Goal: Transaction & Acquisition: Purchase product/service

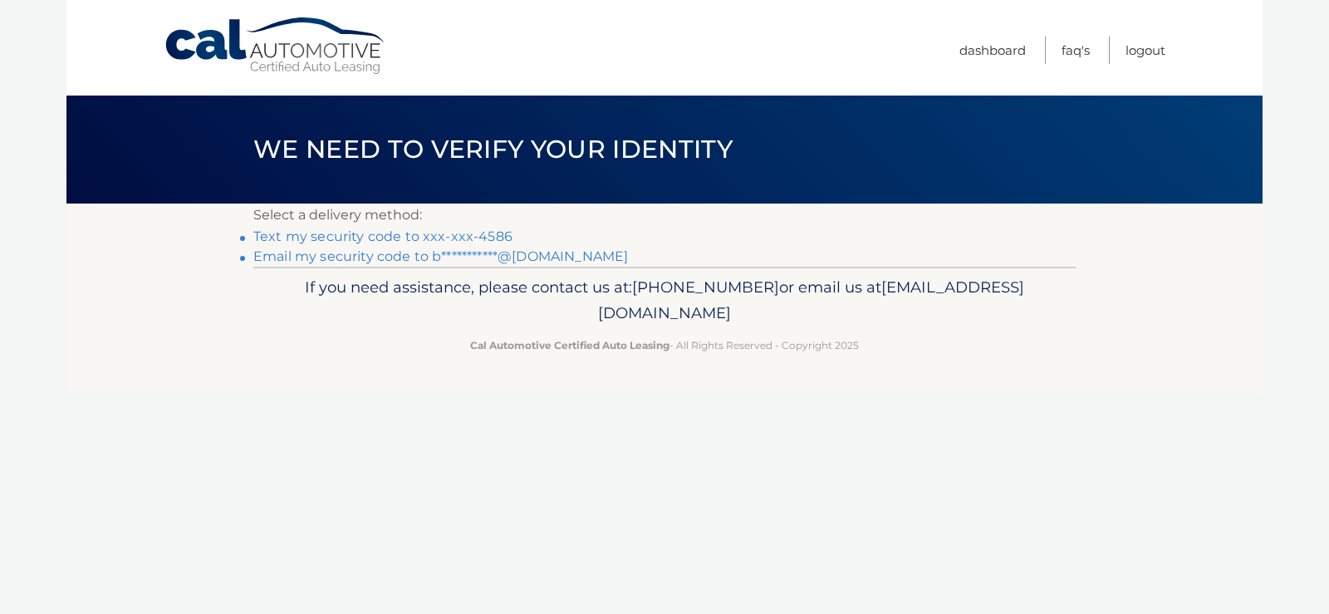
click at [342, 234] on link "Text my security code to xxx-xxx-4586" at bounding box center [382, 236] width 259 height 16
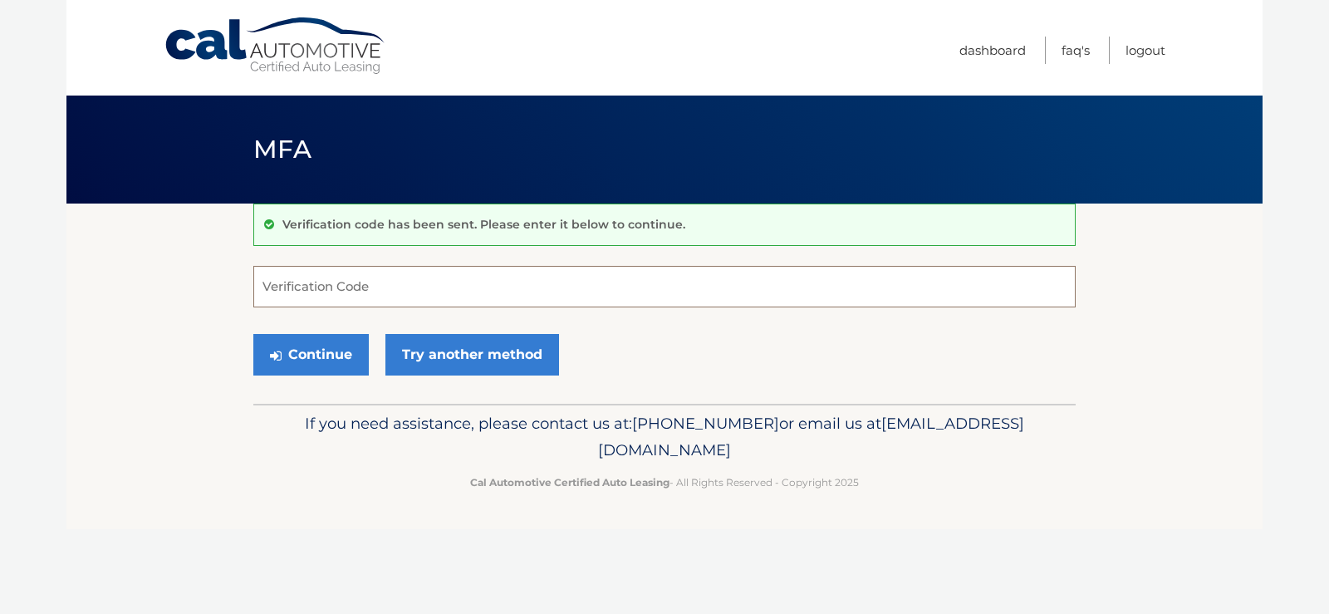
click at [346, 283] on input "Verification Code" at bounding box center [664, 287] width 823 height 42
type input "868771"
click at [253, 334] on button "Continue" at bounding box center [310, 355] width 115 height 42
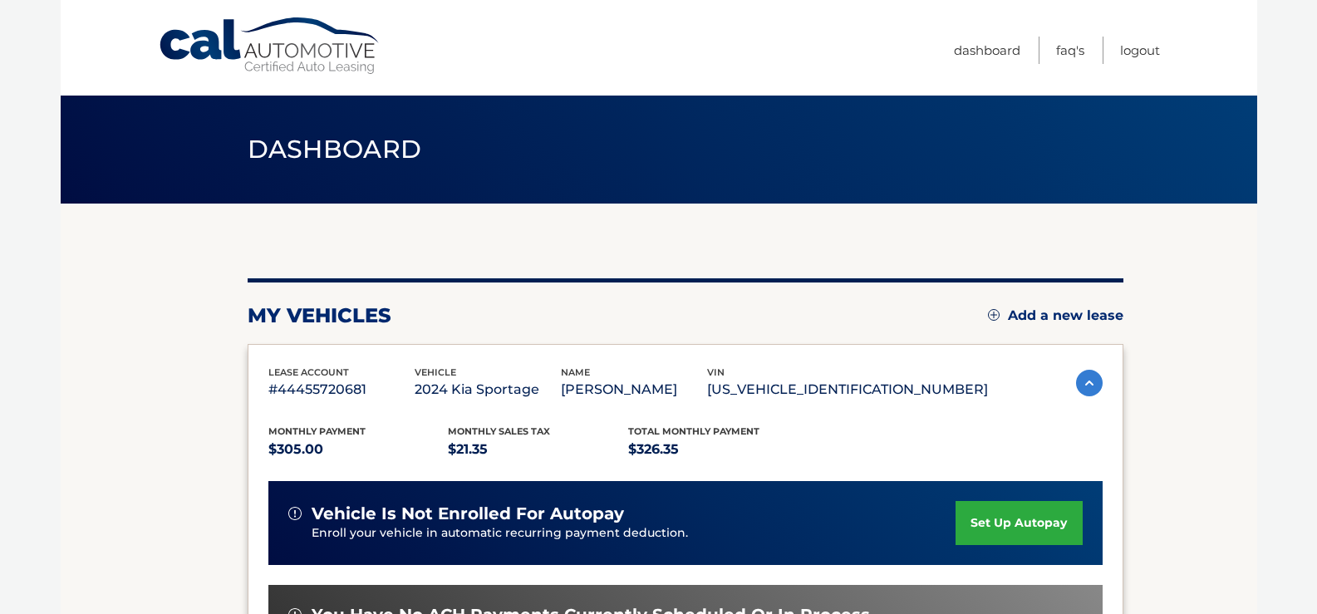
scroll to position [83, 0]
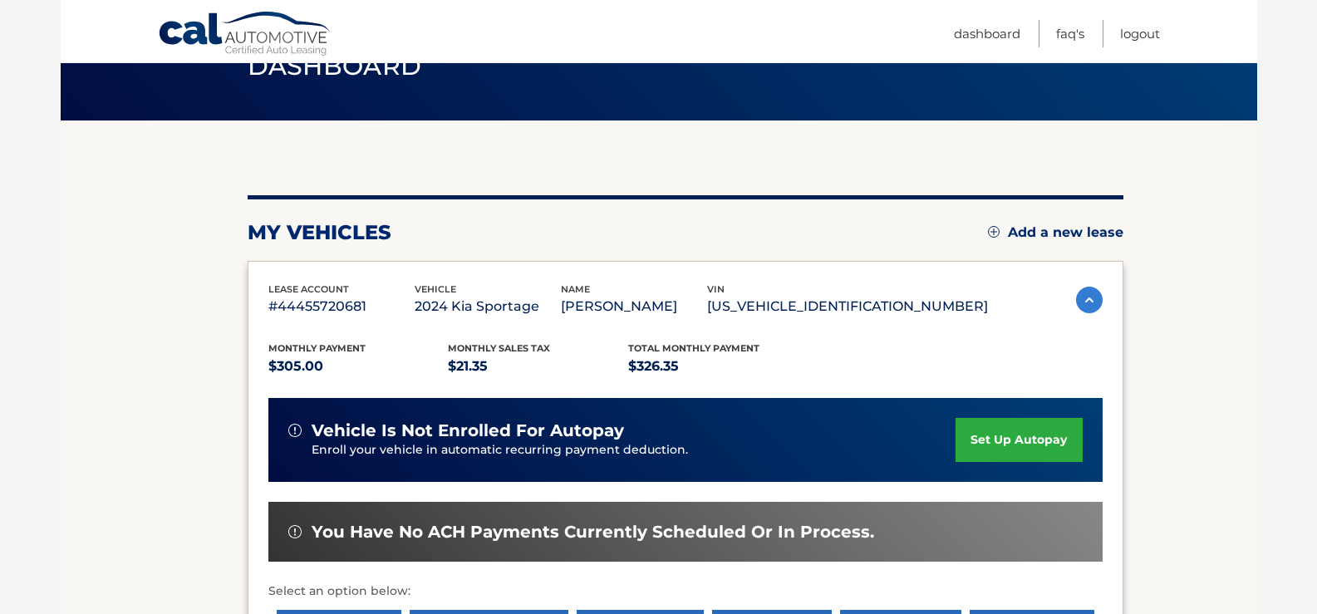
click at [1085, 295] on img at bounding box center [1089, 300] width 27 height 27
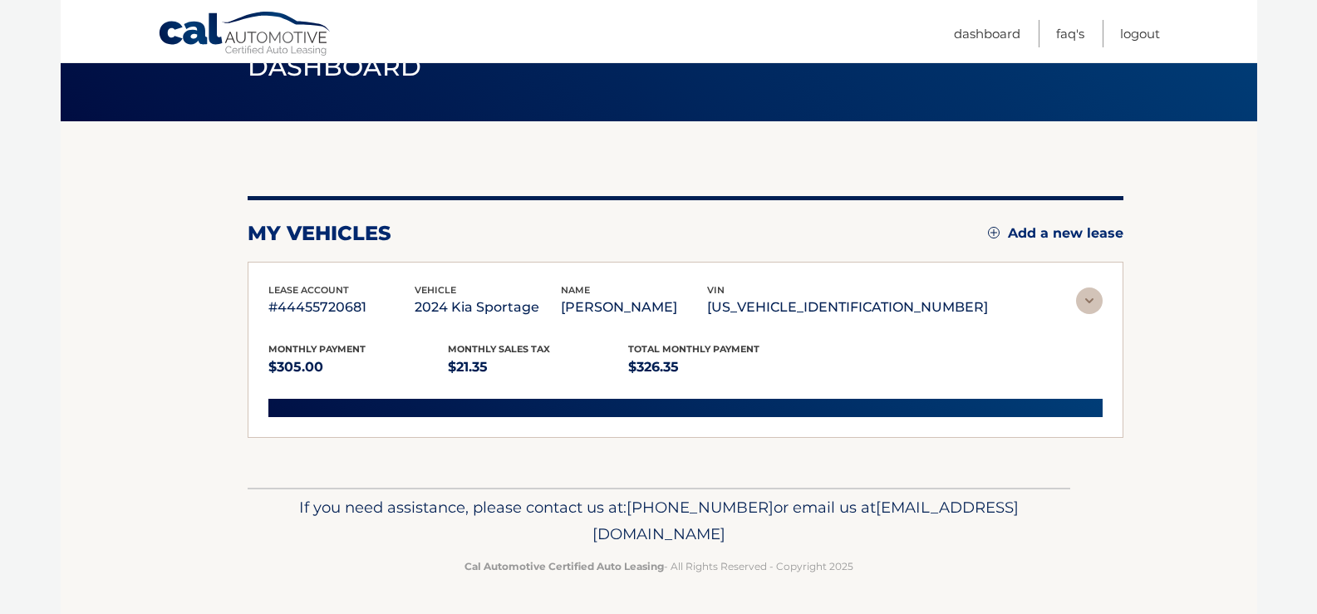
scroll to position [0, 0]
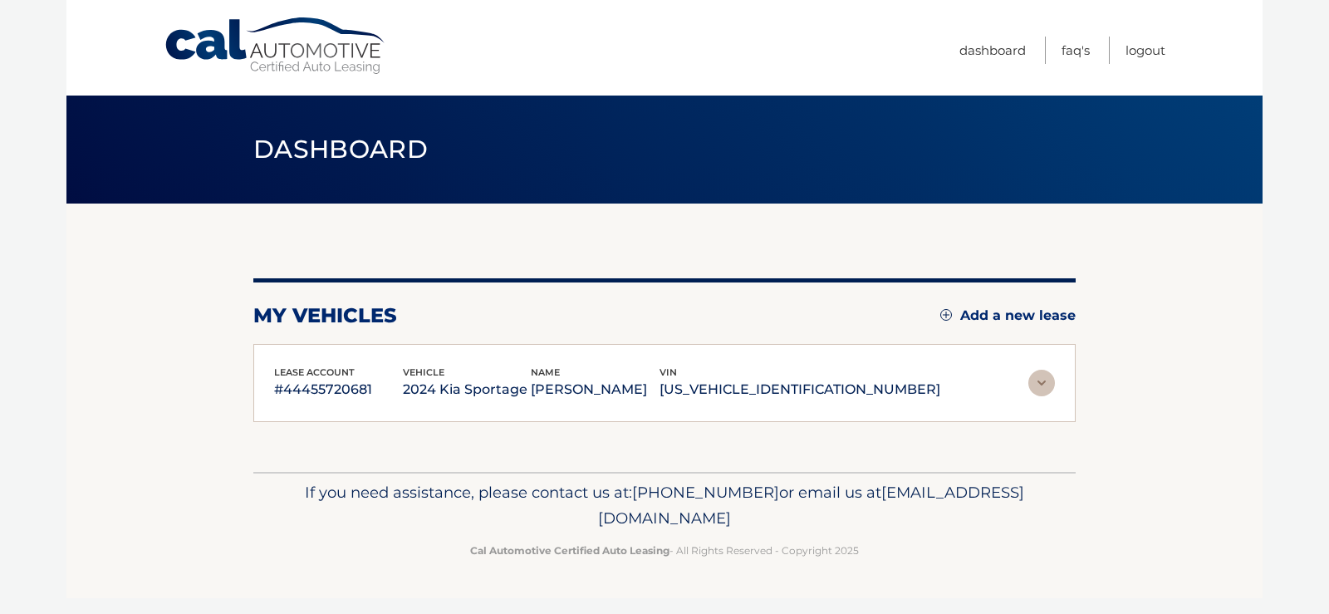
click at [1038, 384] on img at bounding box center [1042, 383] width 27 height 27
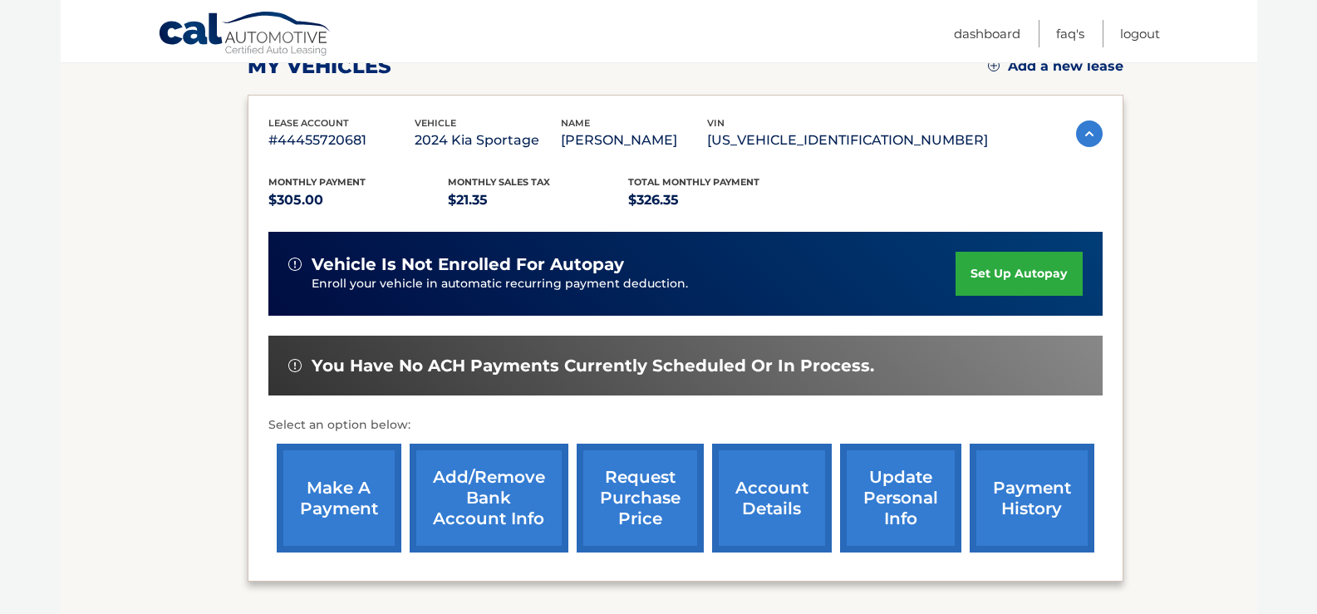
scroll to position [332, 0]
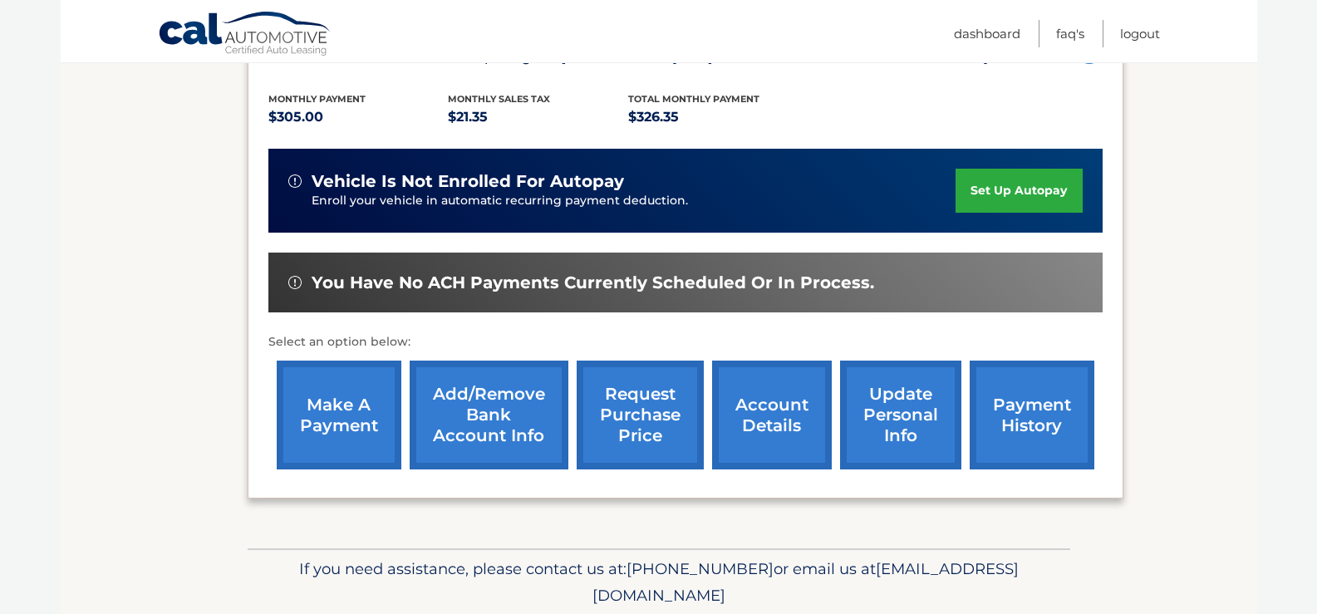
click at [335, 400] on link "make a payment" at bounding box center [339, 415] width 125 height 109
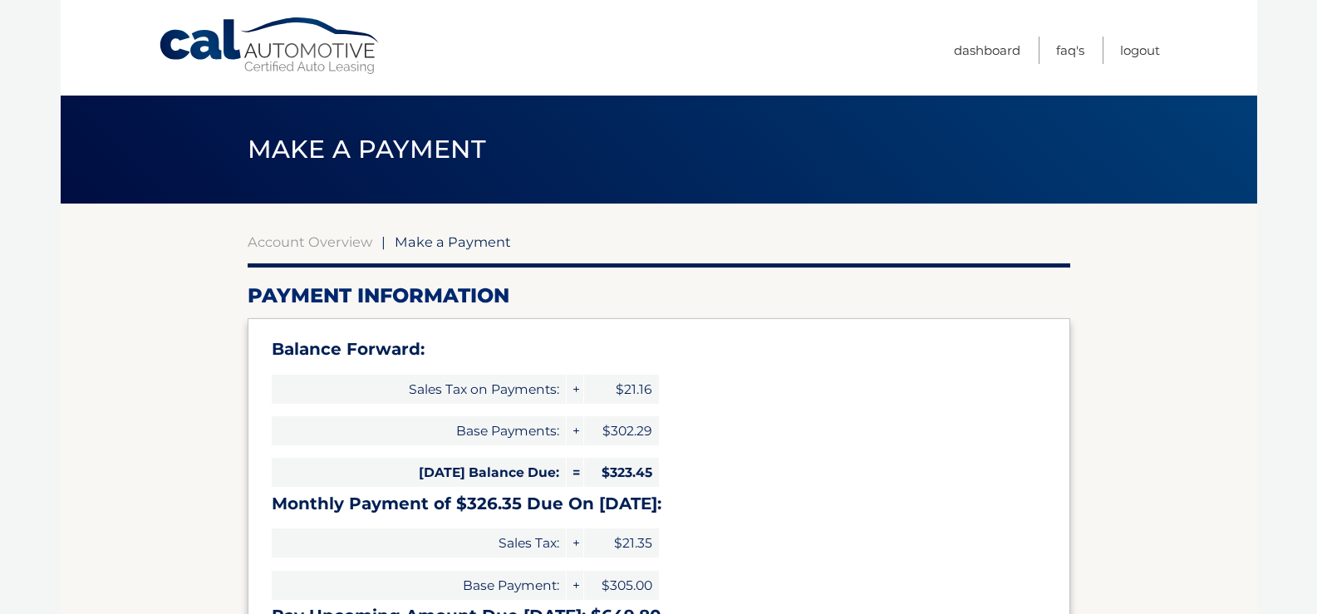
select select "ODZlZDQ1OTktM2M1OS00ZDIxLTgwNmMtZGJhYjRiN2Y2ZGFm"
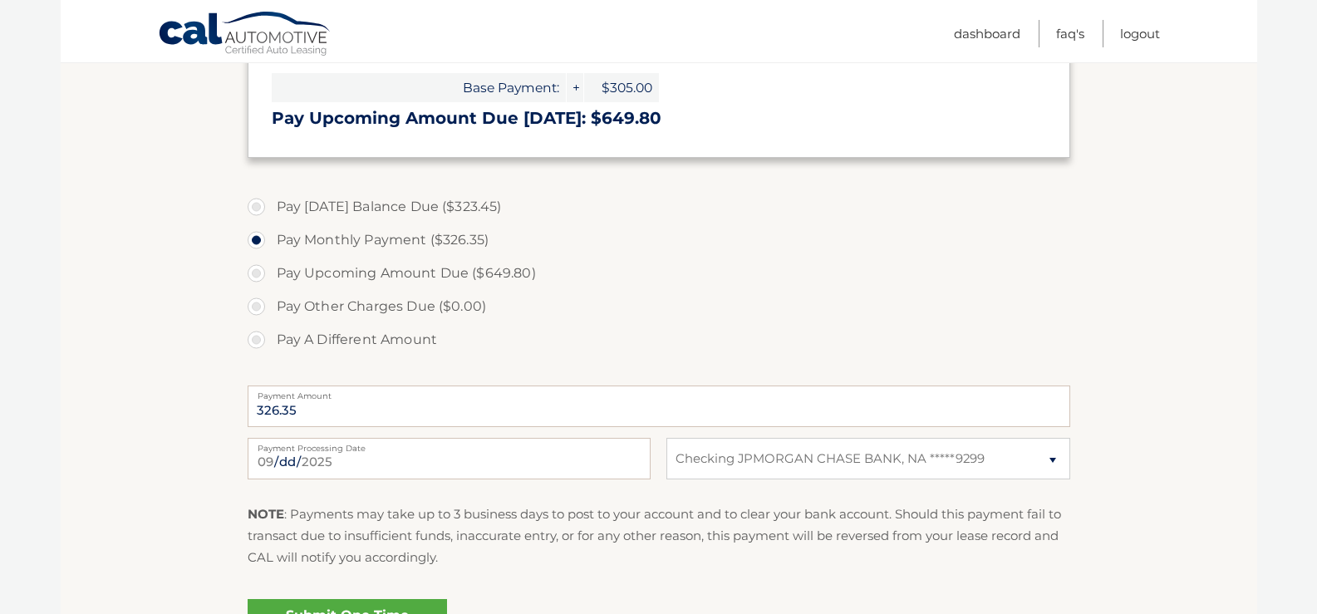
scroll to position [499, 0]
click at [255, 338] on label "Pay A Different Amount" at bounding box center [659, 338] width 823 height 33
click at [255, 338] on input "Pay A Different Amount" at bounding box center [262, 335] width 17 height 27
radio input "true"
click at [256, 238] on label "Pay Monthly Payment ($326.35)" at bounding box center [659, 239] width 823 height 33
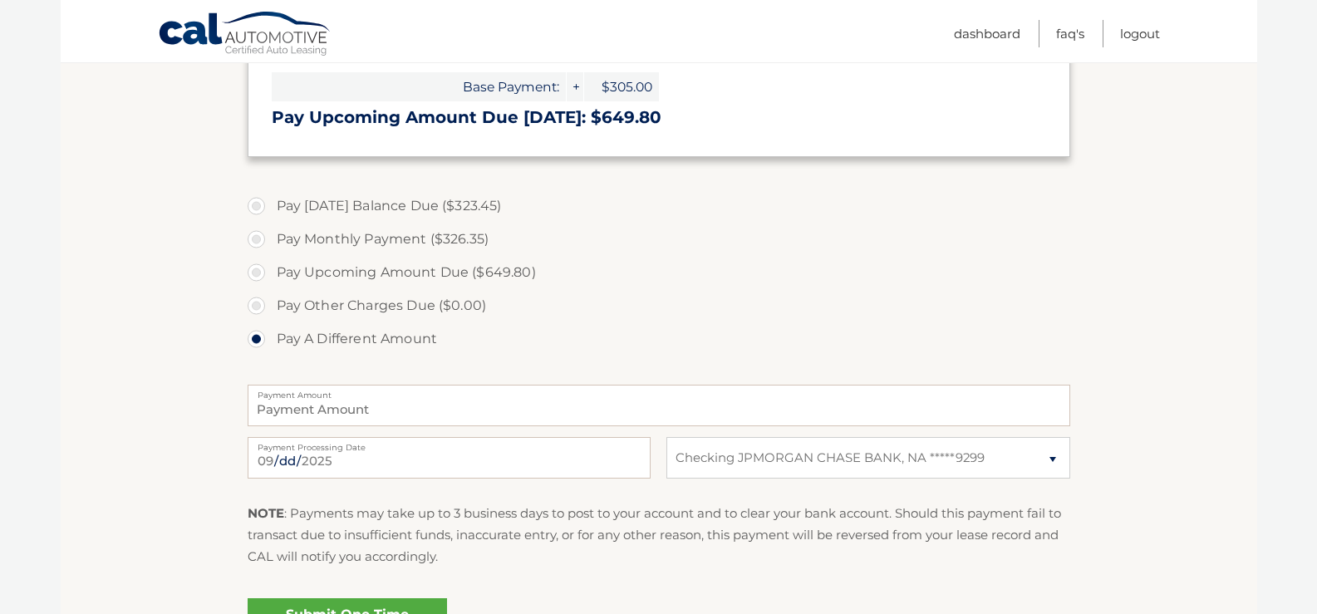
click at [256, 238] on input "Pay Monthly Payment ($326.35)" at bounding box center [262, 236] width 17 height 27
radio input "true"
type input "326.35"
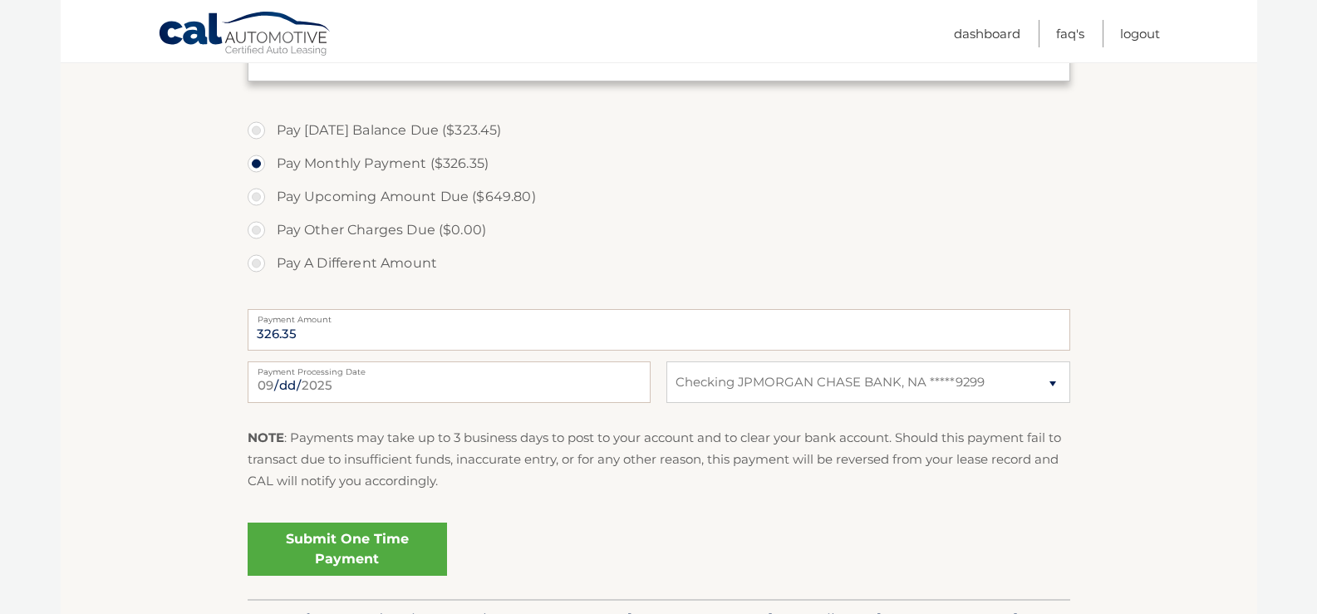
scroll to position [665, 0]
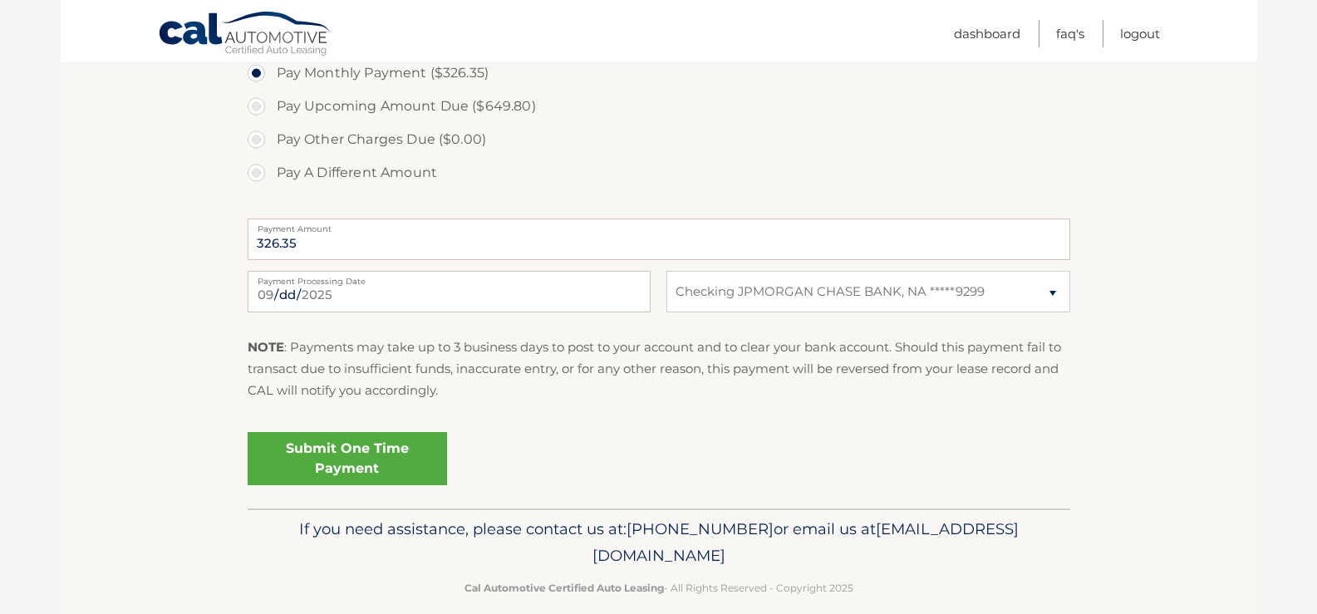
click at [352, 451] on link "Submit One Time Payment" at bounding box center [347, 458] width 199 height 53
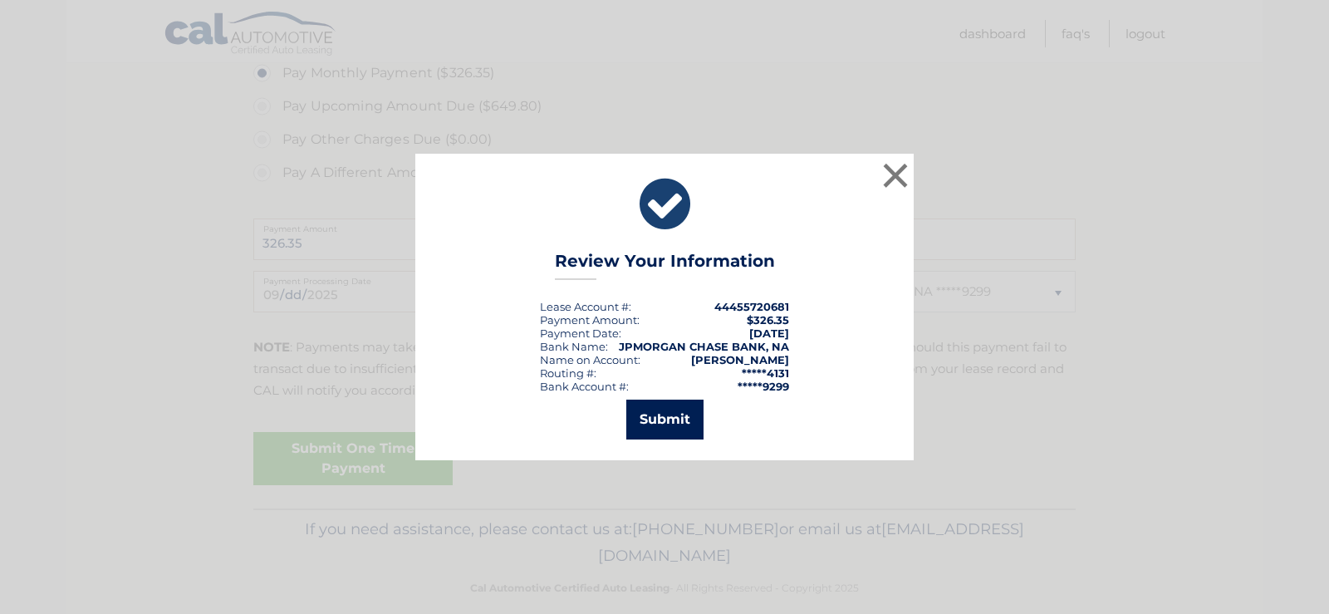
drag, startPoint x: 651, startPoint y: 419, endPoint x: 802, endPoint y: 397, distance: 151.9
click at [715, 448] on div "× Review Your Information Lease Account #: 44455720681 Payment Amount: $326.35 …" at bounding box center [664, 307] width 499 height 306
click at [892, 170] on button "×" at bounding box center [895, 175] width 33 height 33
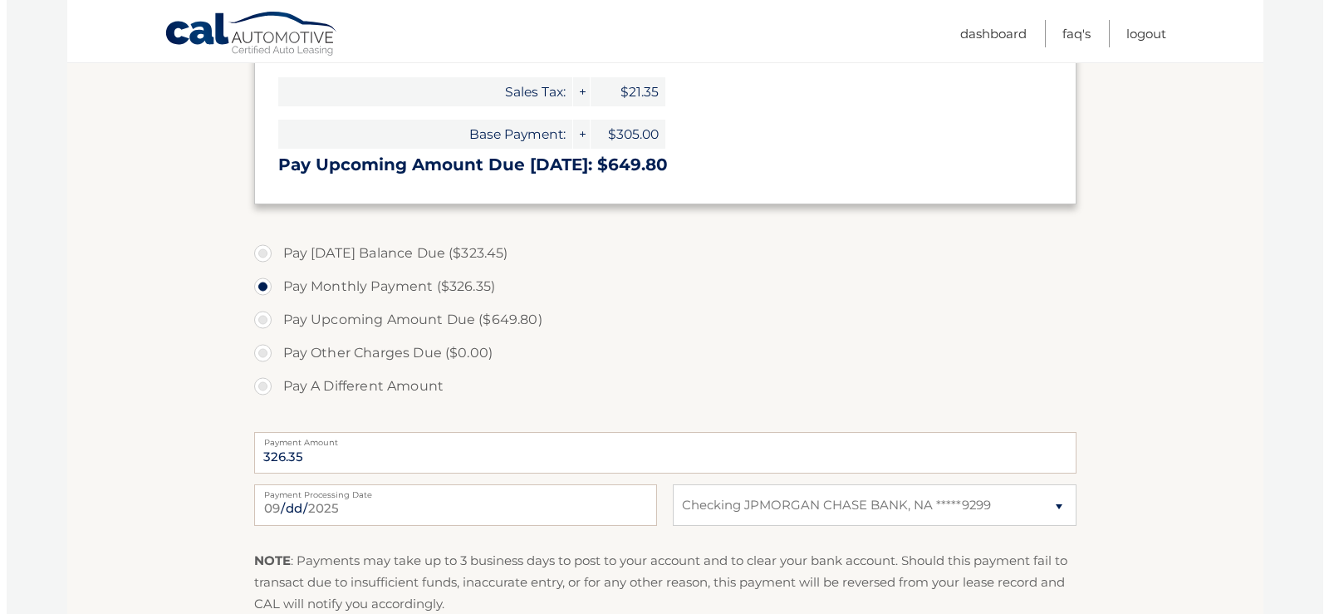
scroll to position [582, 0]
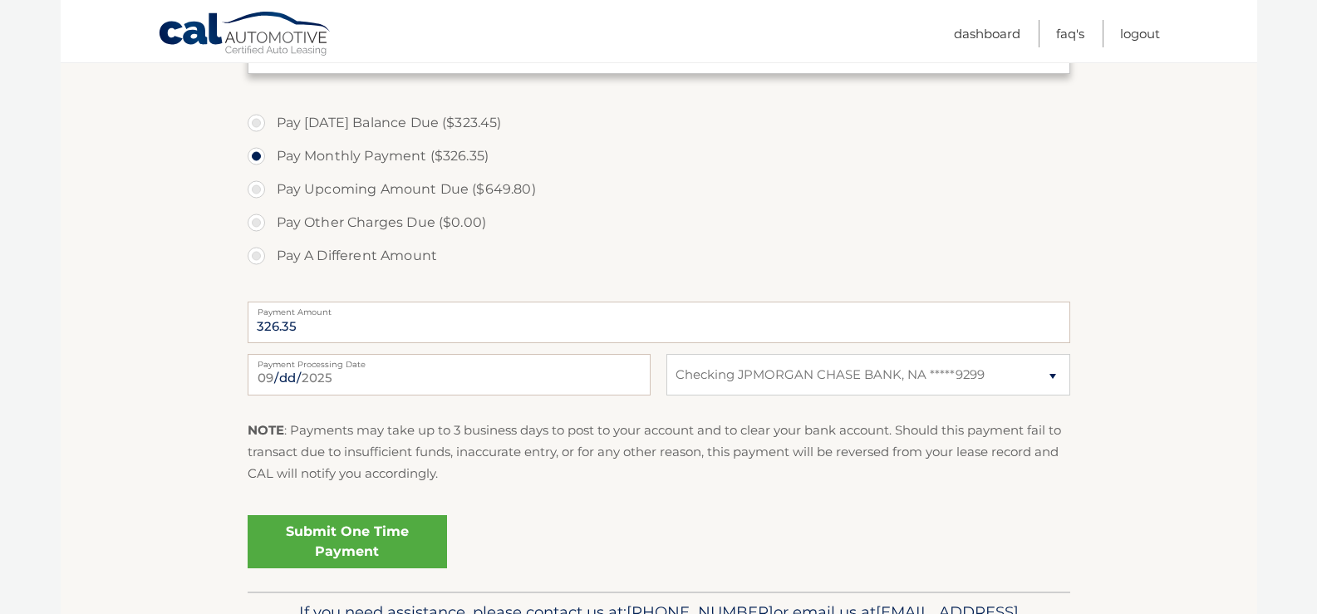
click at [345, 537] on link "Submit One Time Payment" at bounding box center [347, 541] width 199 height 53
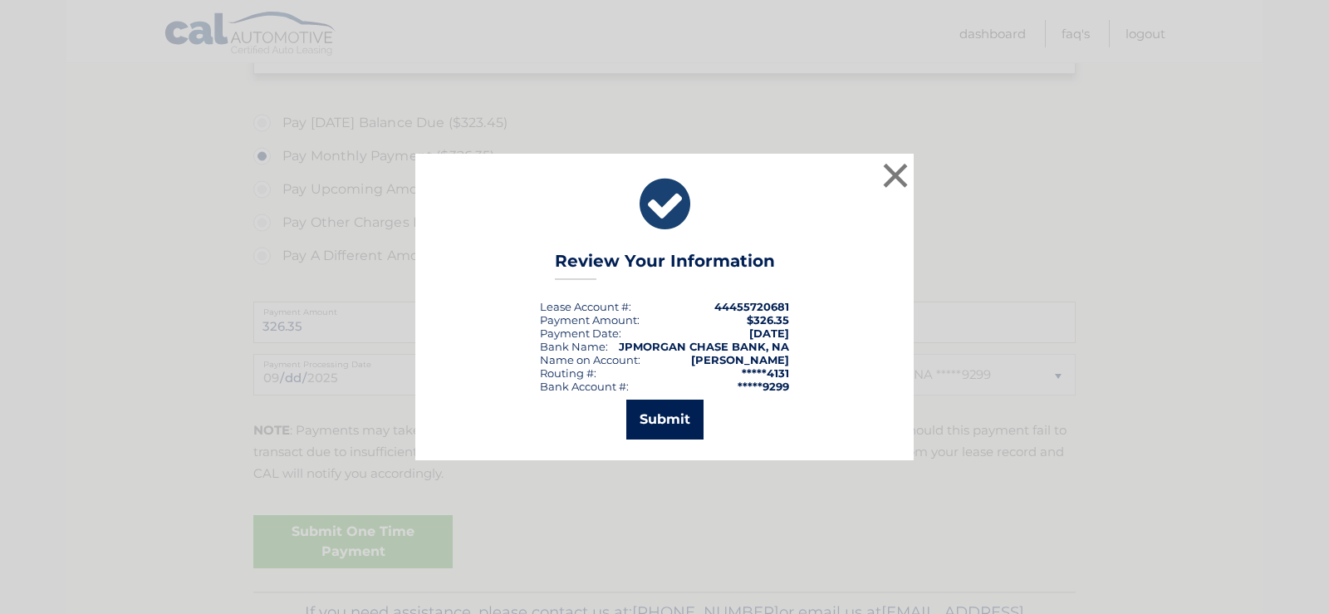
click at [664, 415] on button "Submit" at bounding box center [664, 420] width 77 height 40
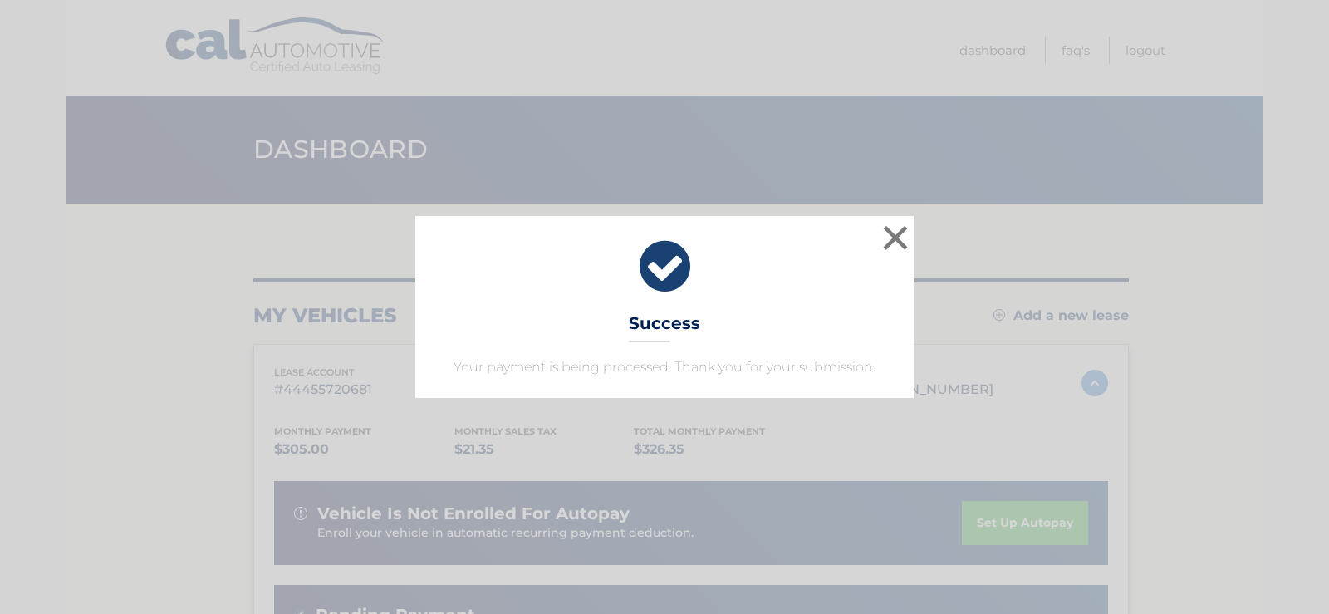
click at [1208, 324] on div "× Success Your payment is being processed. Thank you for your submission." at bounding box center [665, 306] width 1316 height 181
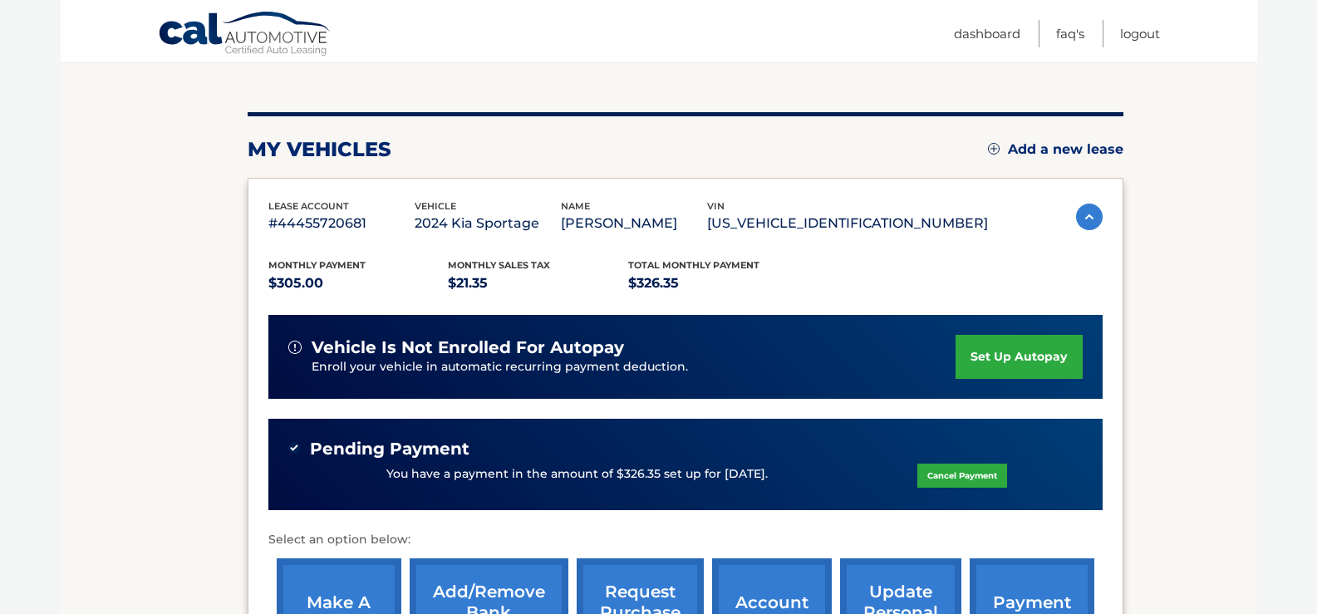
scroll to position [249, 0]
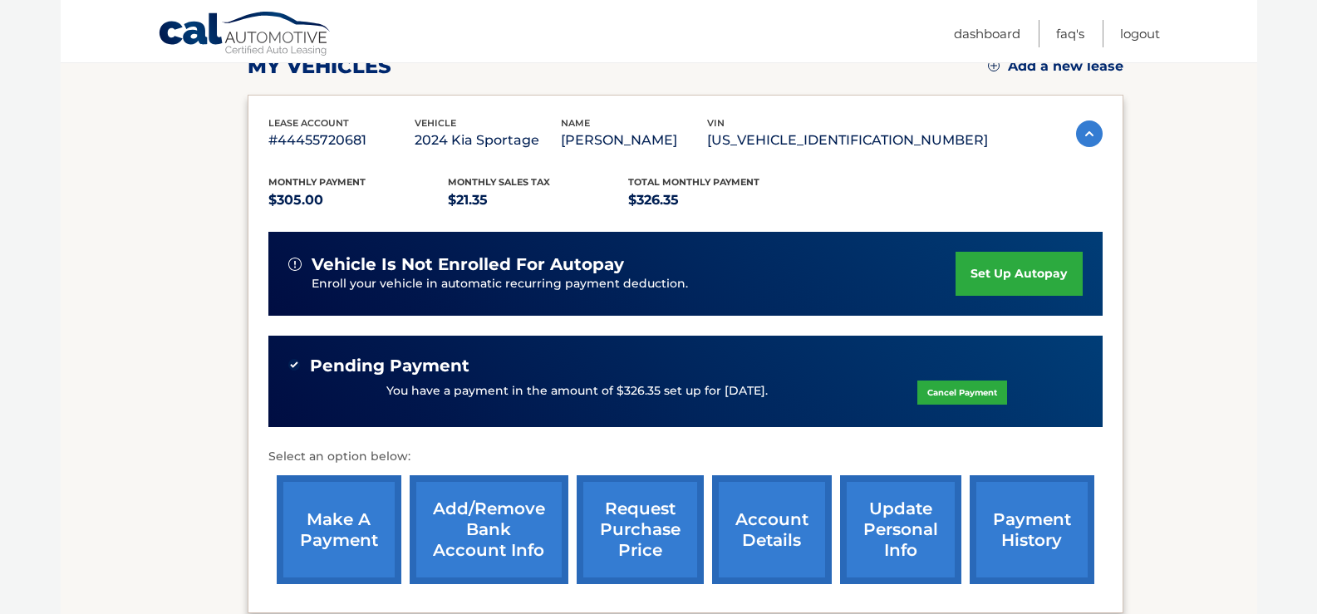
click at [1207, 240] on section "my vehicles Add a new lease lease account #44455720681 vehicle 2024 Kia Sportag…" at bounding box center [659, 308] width 1196 height 709
click at [1142, 31] on link "Logout" at bounding box center [1140, 33] width 40 height 27
